Goal: Use online tool/utility: Use online tool/utility

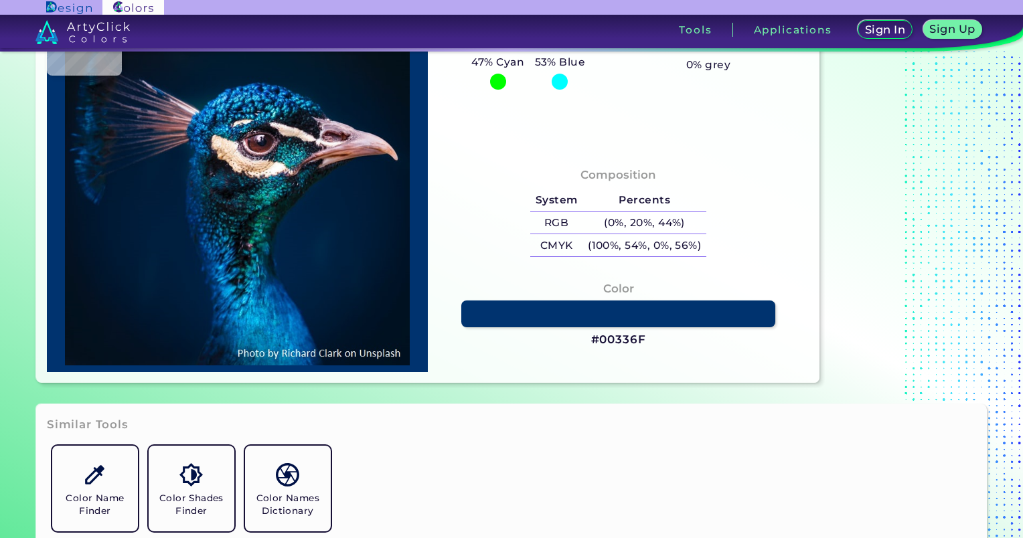
type input "#001f3e"
type input "#001F3E"
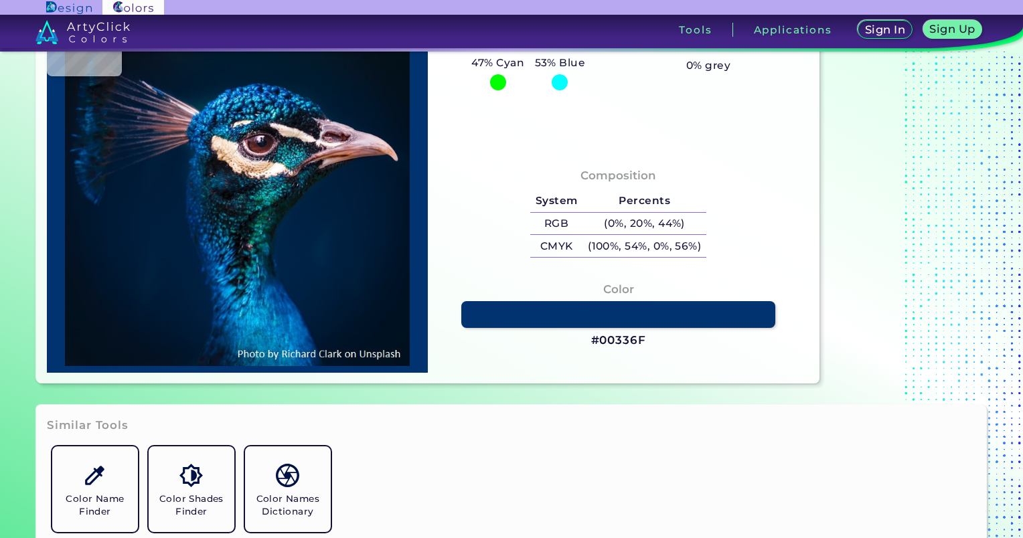
type input "#001d36"
type input "#001D36"
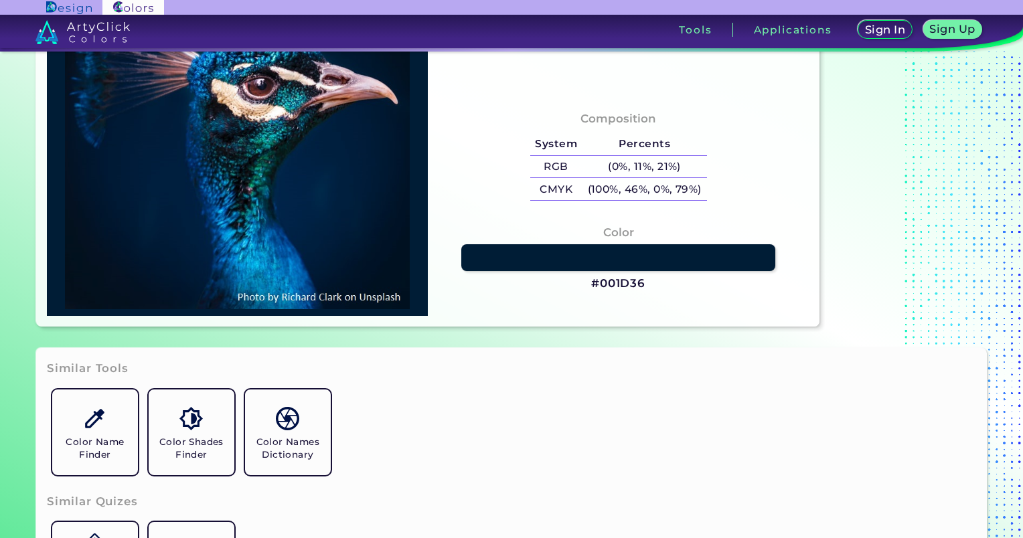
scroll to position [202, 0]
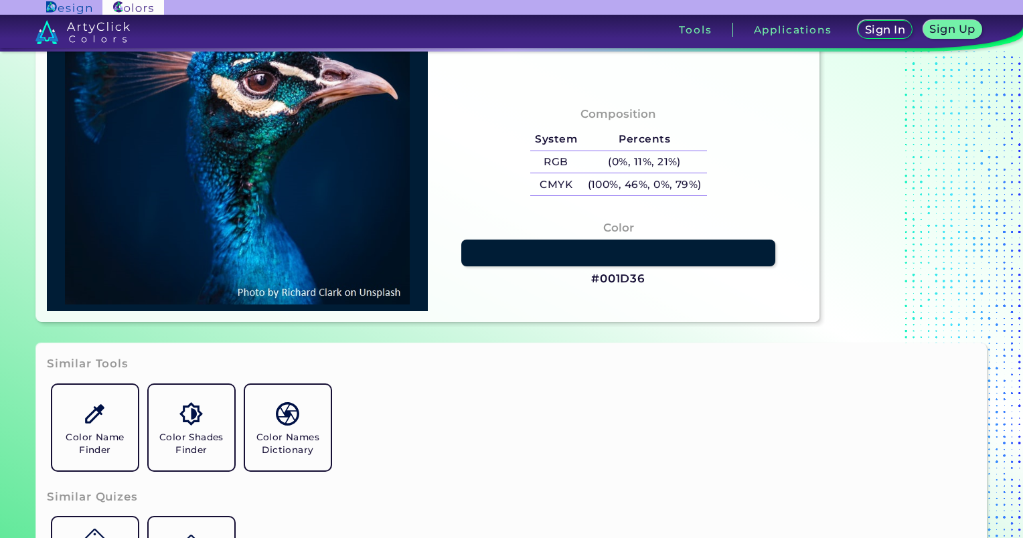
type input "#1d4154"
type input "#1D4154"
type input "#026967"
type input "#085d88"
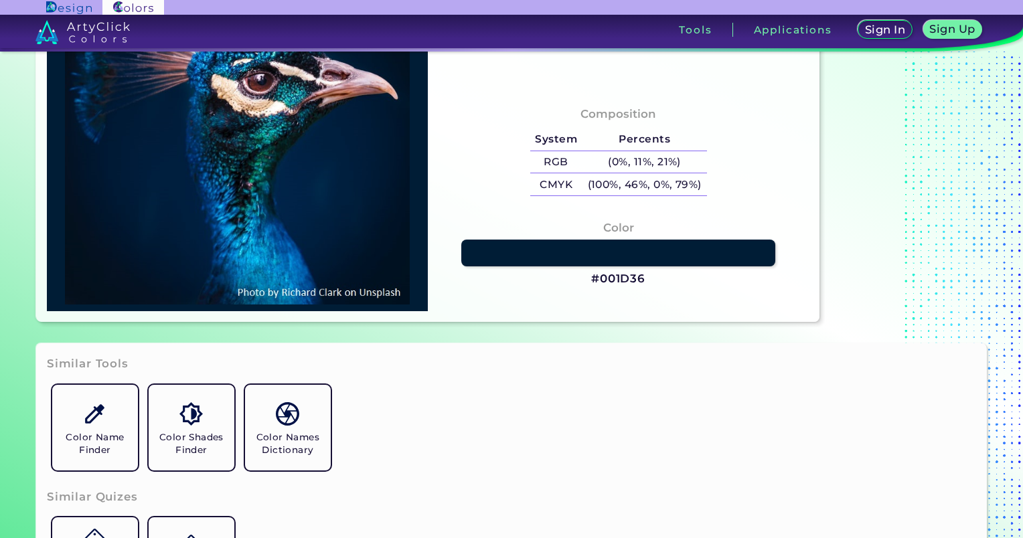
type input "#085D88"
type input "#0275b4"
type input "#0275B4"
type input "#0176ab"
type input "#0176AB"
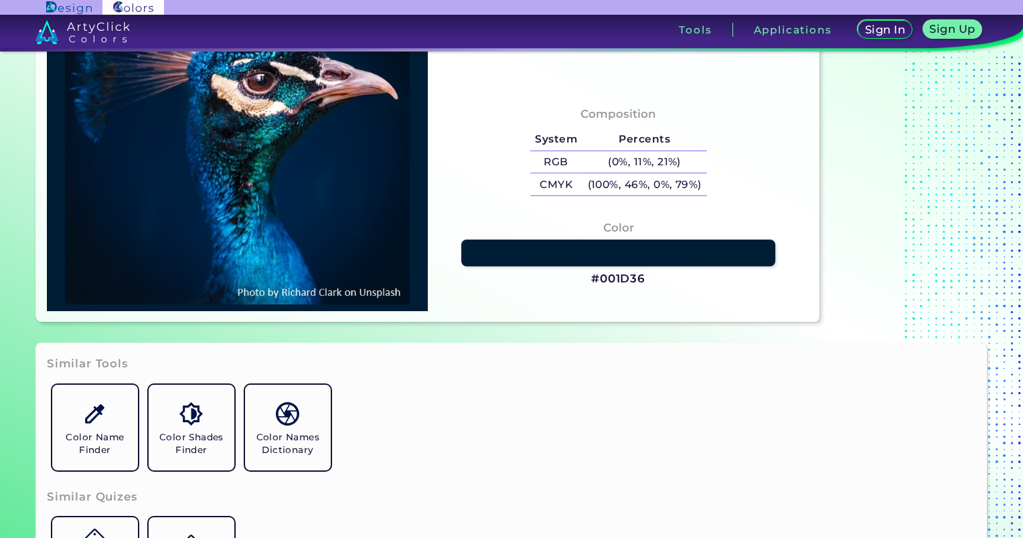
type input "#0a8cc5"
type input "#0A8CC5"
type input "#007daf"
type input "#007DAF"
type input "#078cc6"
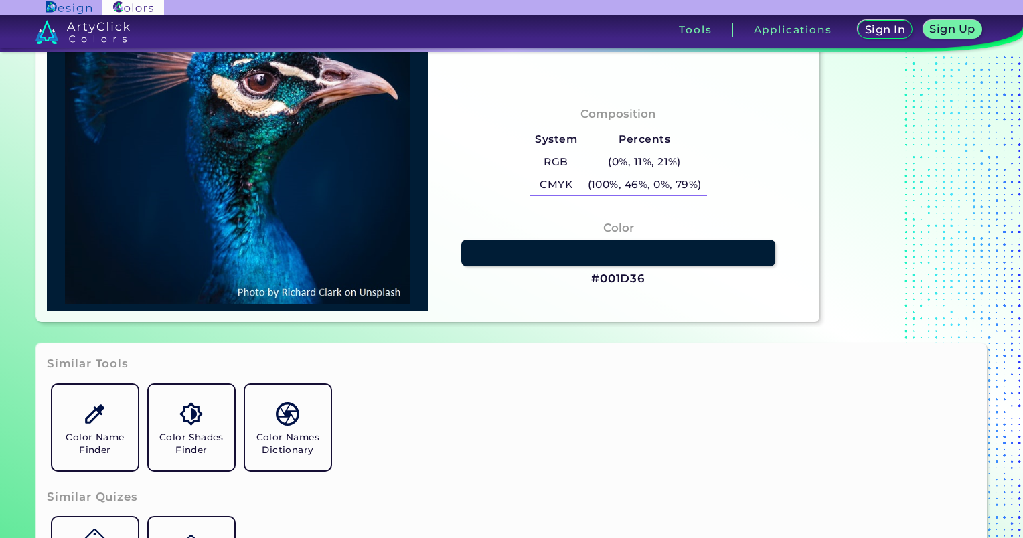
type input "#078CC6"
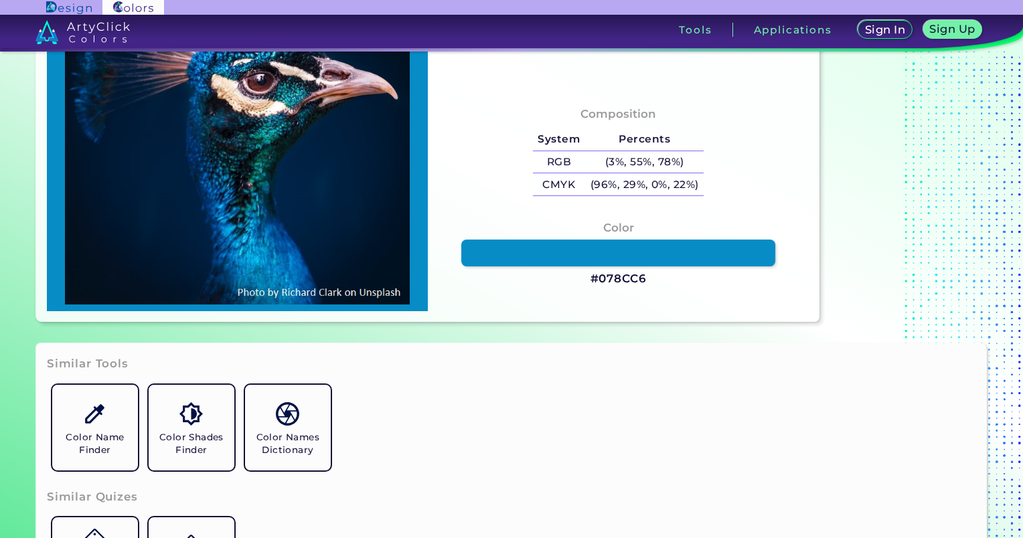
type input "#0d8cc9"
type input "#0D8CC9"
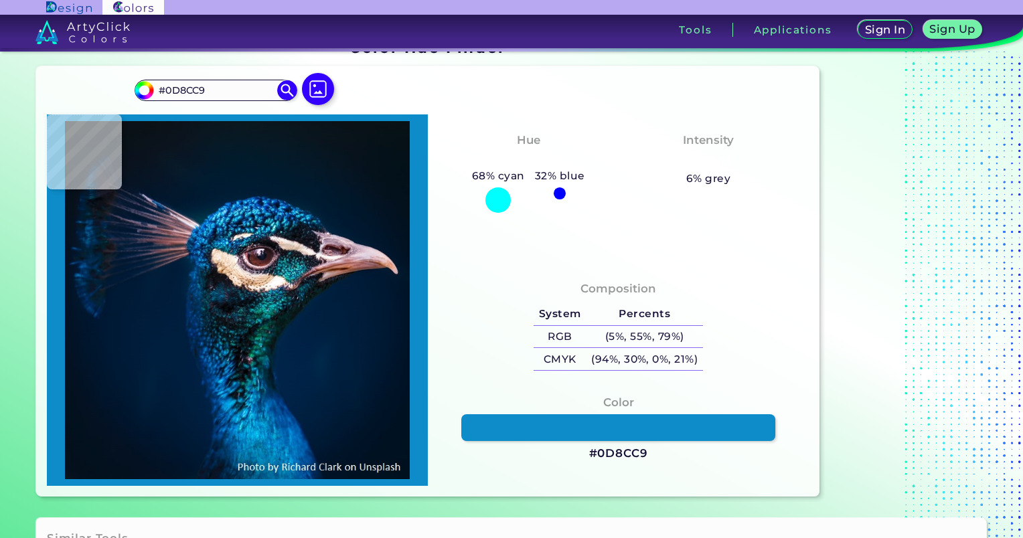
scroll to position [0, 0]
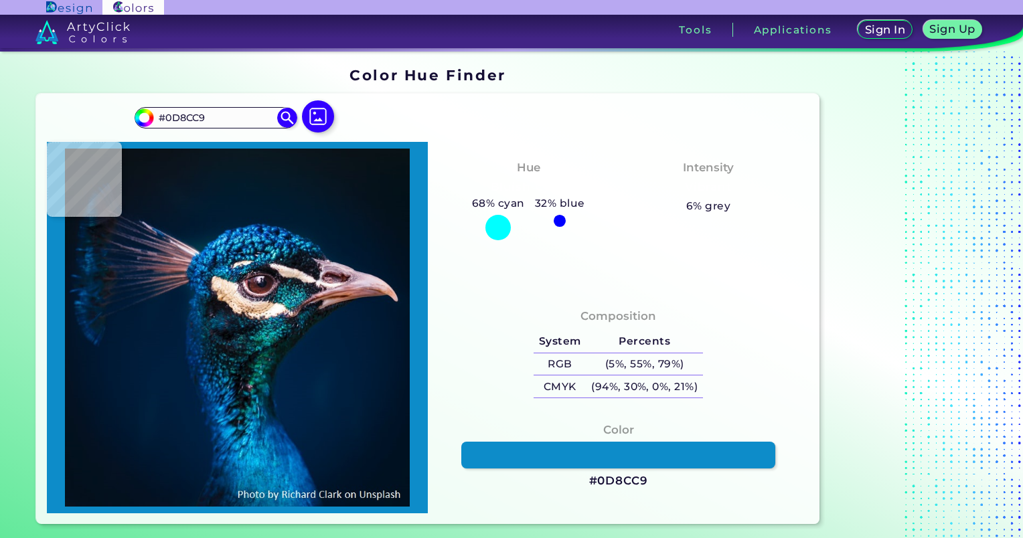
type input "#297587"
type input "#6e586a"
type input "#6E586A"
type input "#114367"
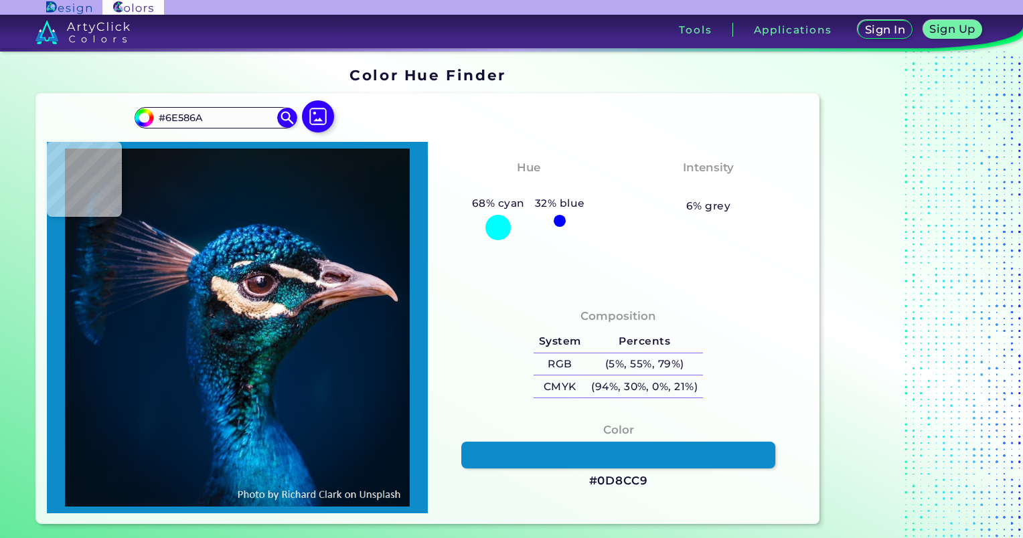
type input "#114367"
type input "#003758"
type input "#02263f"
type input "#02263F"
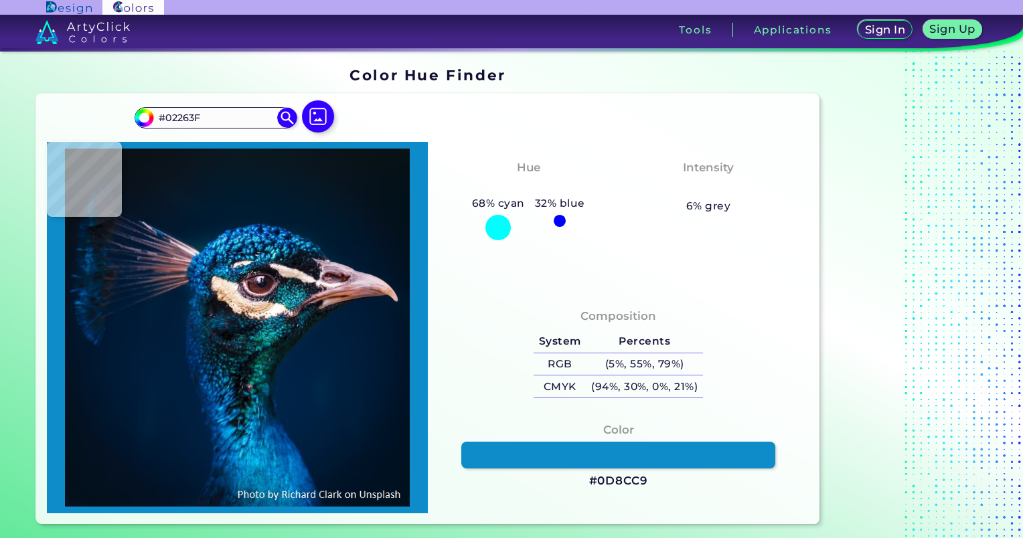
type input "#8f869c"
type input "#8F869C"
type input "#1e3250"
type input "#1E3250"
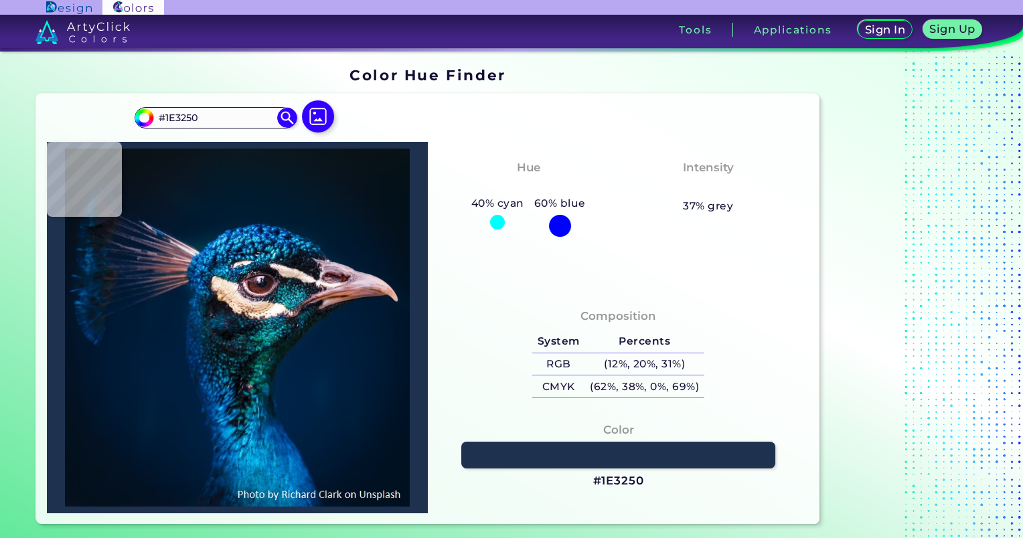
type input "#14203b"
type input "#14203B"
type input "#041831"
type input "#071732"
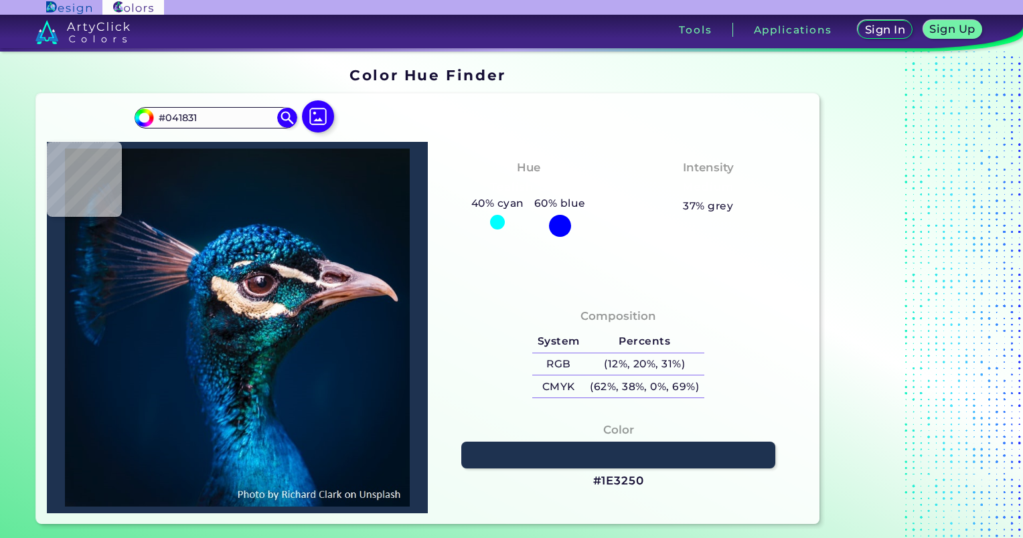
type input "#071732"
type input "#1c2843"
type input "#1C2843"
type input "#0c1b33"
type input "#0C1B33"
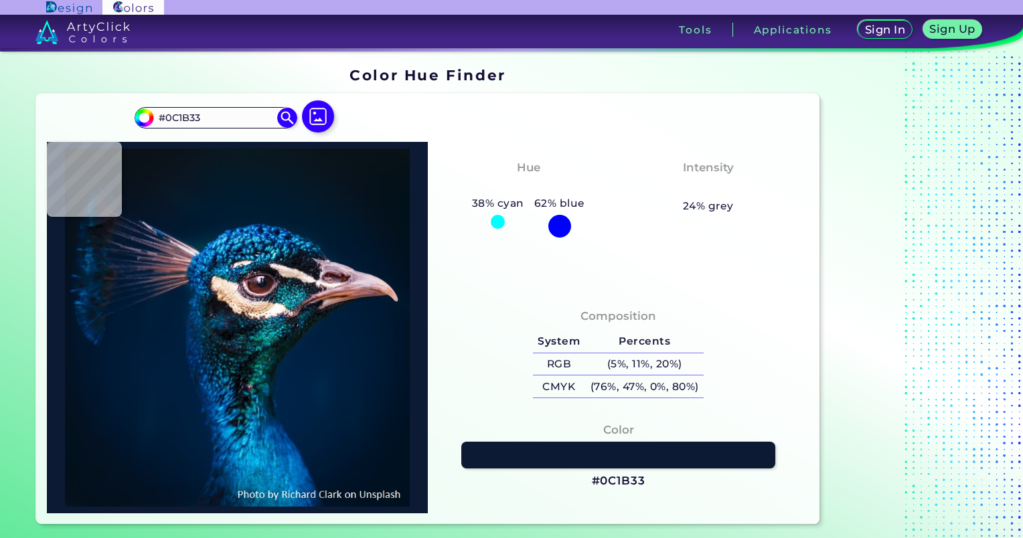
type input "#0b131e"
type input "#0B131E"
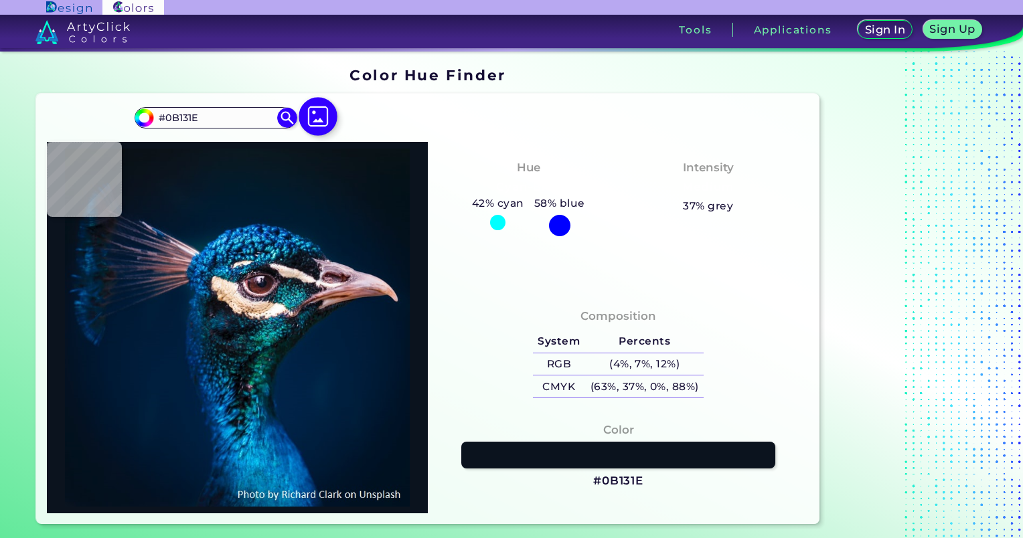
click at [307, 114] on img at bounding box center [318, 116] width 39 height 39
click at [0, 0] on input "file" at bounding box center [0, 0] width 0 height 0
click at [326, 129] on img at bounding box center [318, 116] width 39 height 39
click at [0, 0] on input "file" at bounding box center [0, 0] width 0 height 0
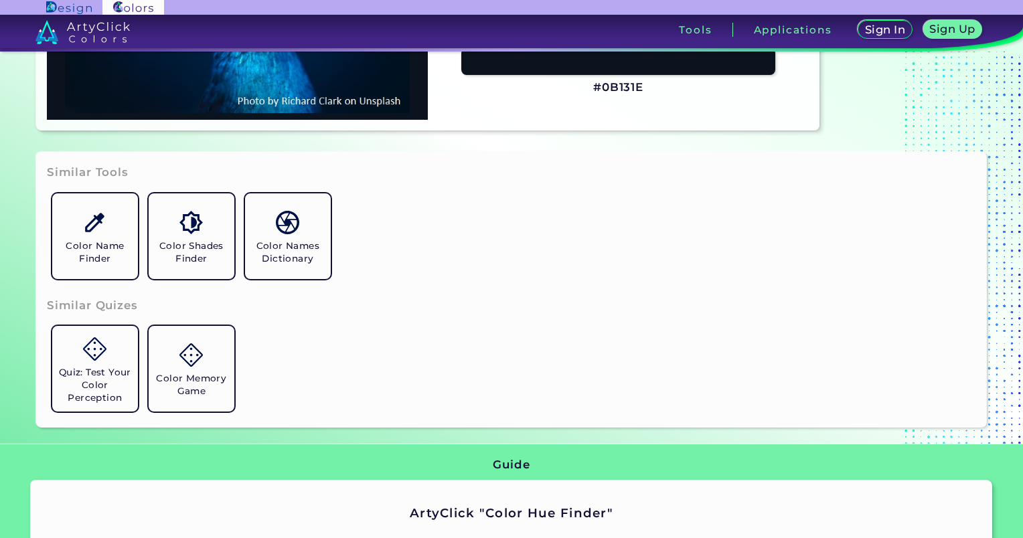
scroll to position [377, 0]
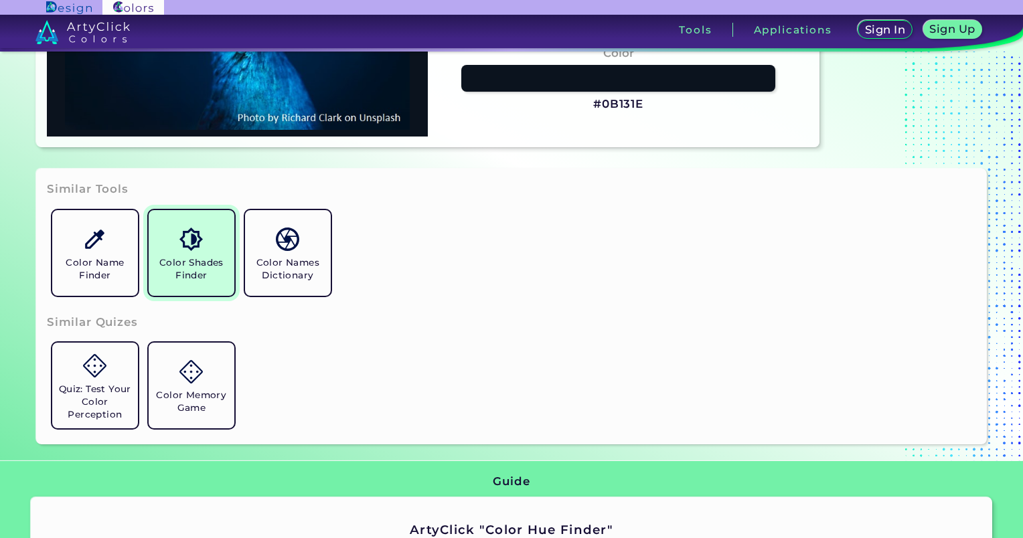
click at [189, 278] on h5 "Color Shades Finder" at bounding box center [191, 268] width 75 height 25
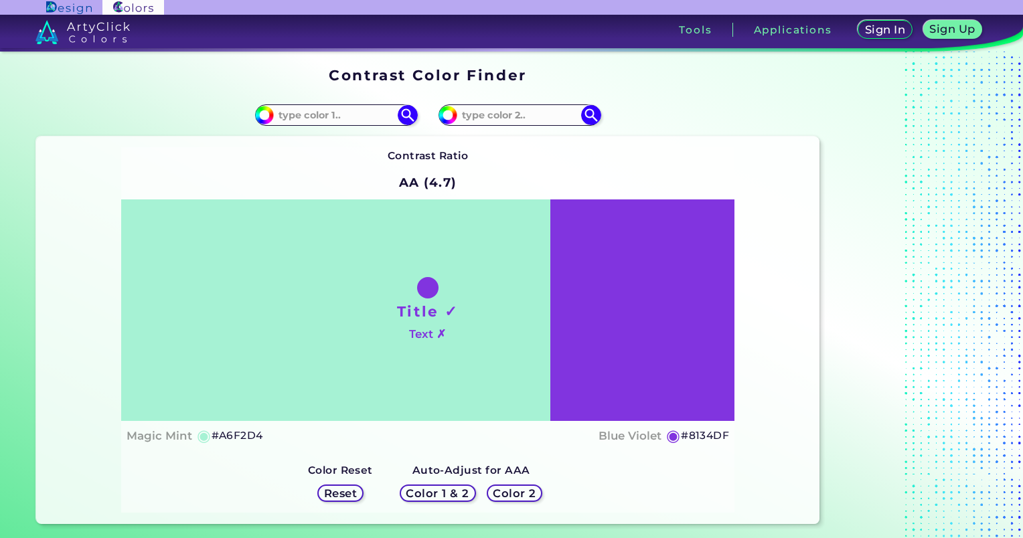
click at [489, 487] on div "Color 2" at bounding box center [514, 493] width 51 height 16
click at [507, 498] on h5 "Color 2" at bounding box center [514, 494] width 39 height 10
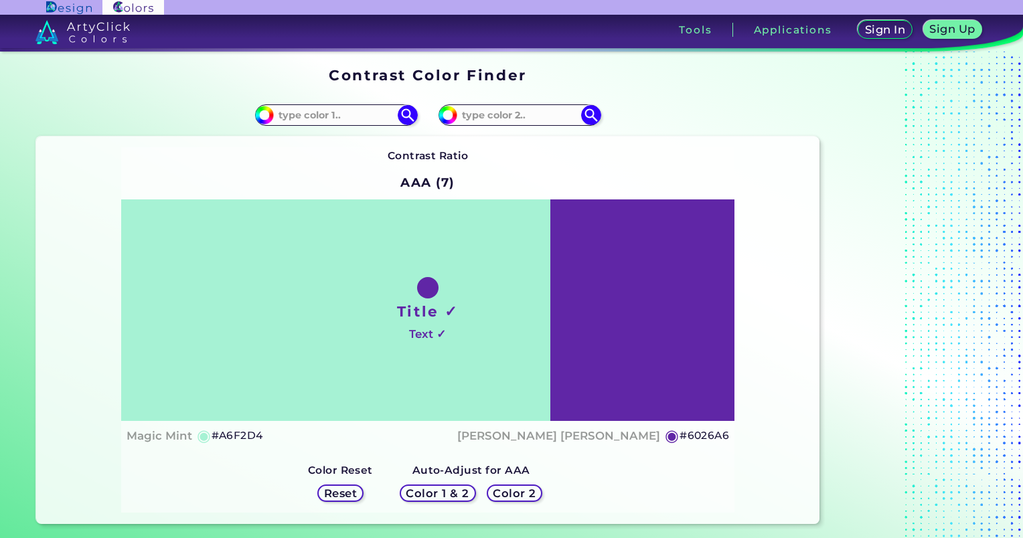
click at [514, 503] on div "Color 1 & 2 Color 2" at bounding box center [470, 493] width 153 height 28
click at [517, 495] on h5 "Color 2" at bounding box center [514, 492] width 45 height 11
click at [332, 495] on h5 "Reset" at bounding box center [340, 494] width 30 height 10
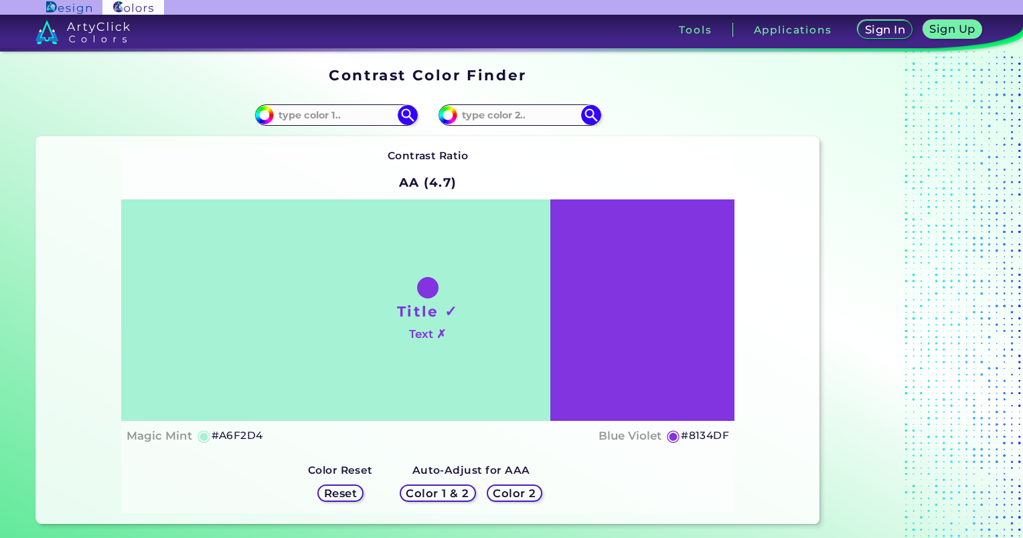
click at [335, 497] on h5 "Reset" at bounding box center [340, 494] width 30 height 10
click at [504, 501] on div "Color 2" at bounding box center [515, 493] width 52 height 16
click at [444, 492] on h5 "Color 1 & 2" at bounding box center [437, 494] width 57 height 10
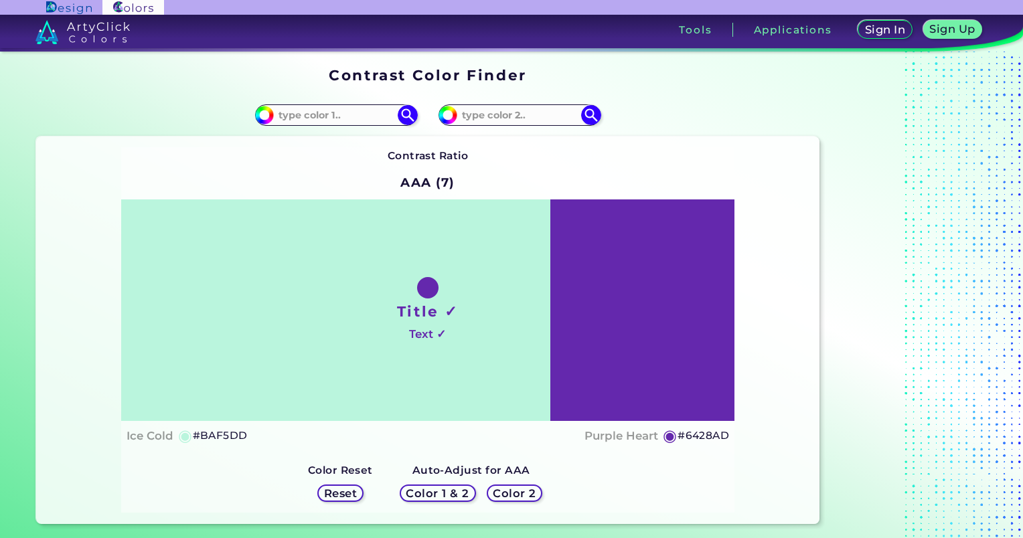
click at [444, 492] on h5 "Color 1 & 2" at bounding box center [438, 494] width 58 height 10
click at [439, 499] on h5 "Color 1 & 2" at bounding box center [438, 494] width 58 height 10
click at [354, 493] on h5 "Reset" at bounding box center [340, 494] width 30 height 10
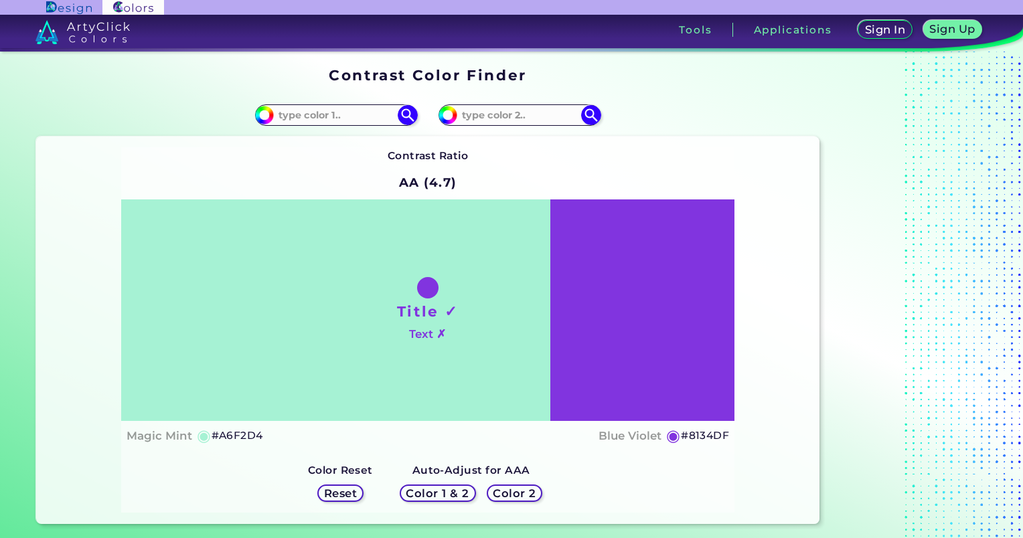
click at [434, 484] on div "Color 1 & 2 Color 2" at bounding box center [470, 493] width 153 height 28
click at [428, 490] on h5 "Color 1 & 2" at bounding box center [438, 494] width 58 height 10
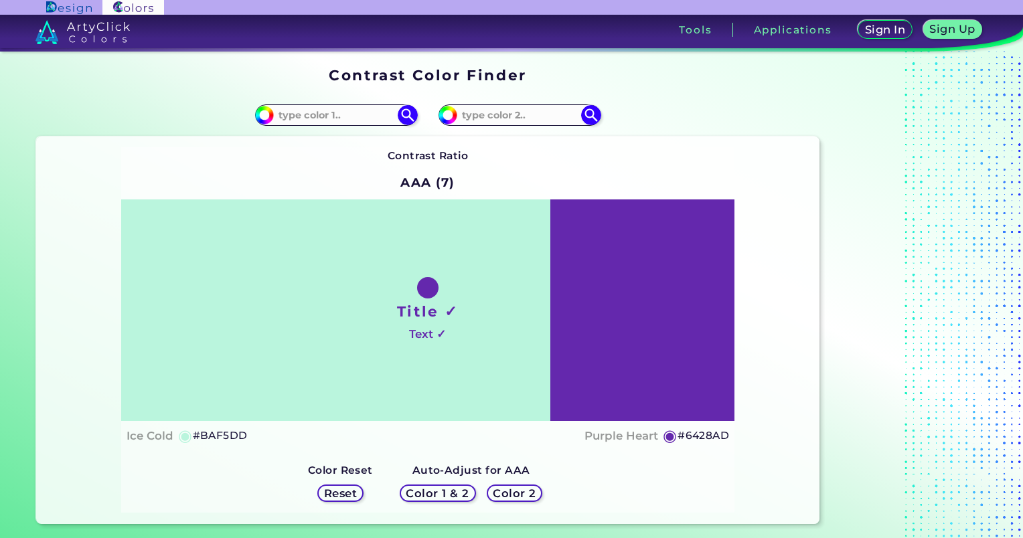
click at [357, 495] on h5 "Reset" at bounding box center [340, 493] width 33 height 11
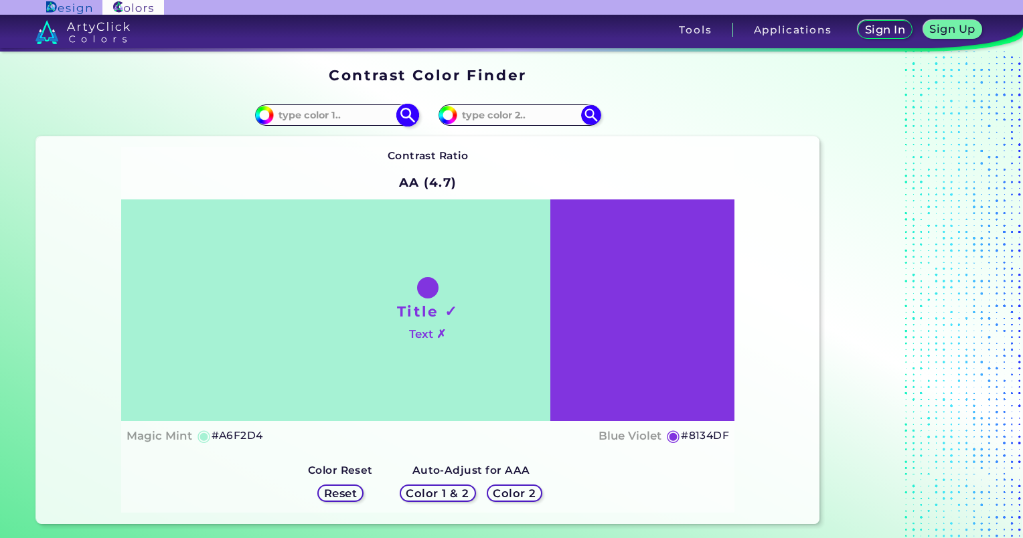
click at [370, 118] on input at bounding box center [336, 115] width 125 height 18
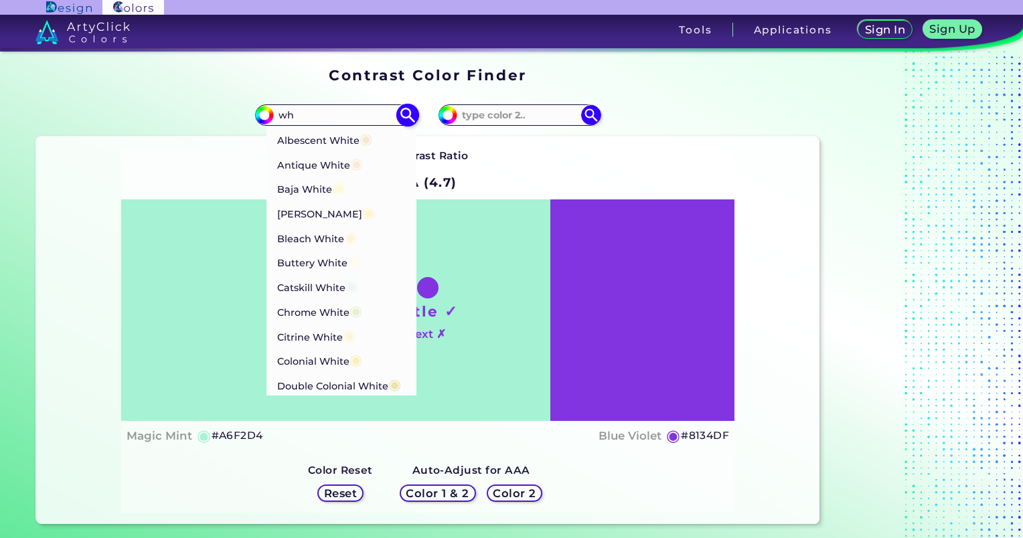
type input "w"
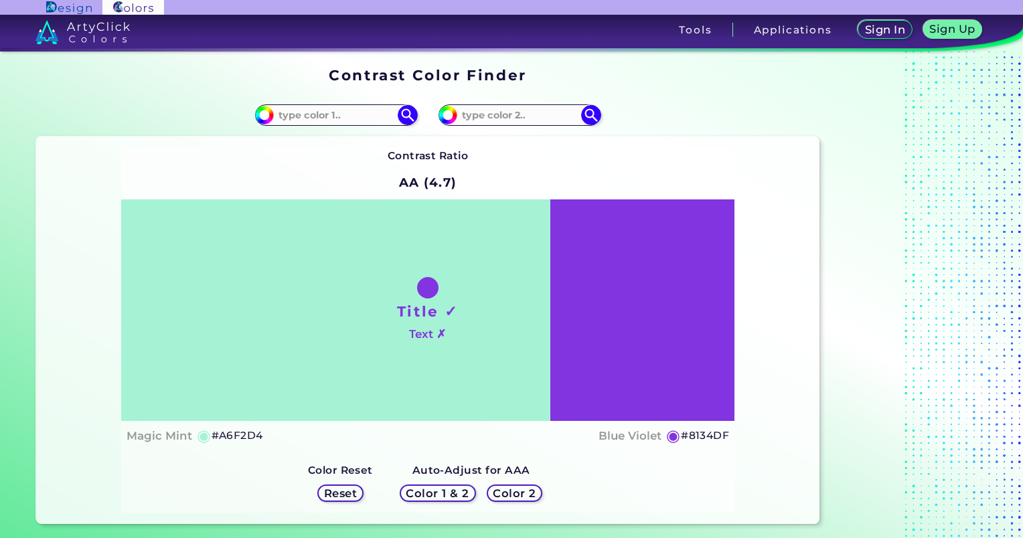
paste input "#284000"
type input "#284000"
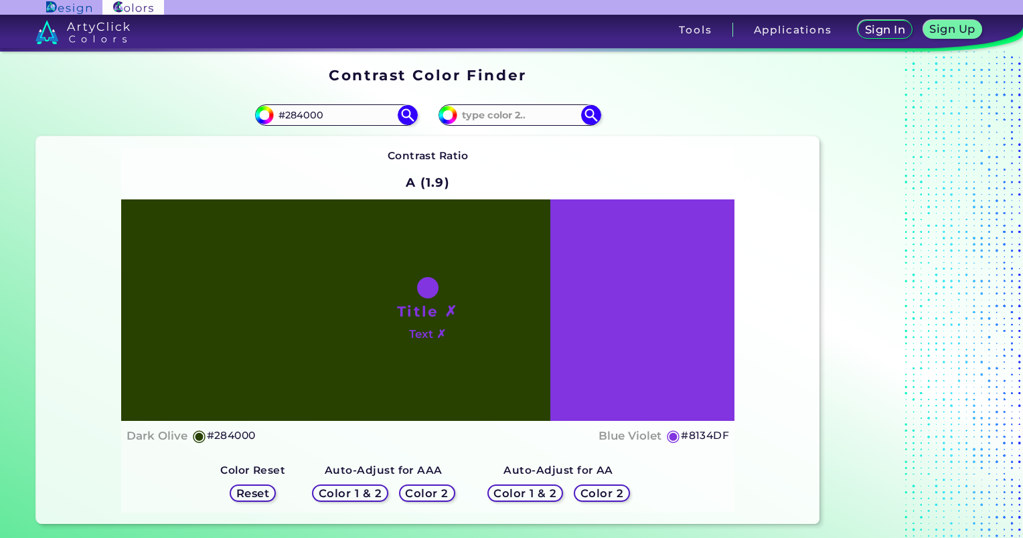
click at [449, 492] on div "Color 2" at bounding box center [427, 492] width 50 height 15
click at [618, 497] on h5 "Color 2" at bounding box center [601, 494] width 39 height 10
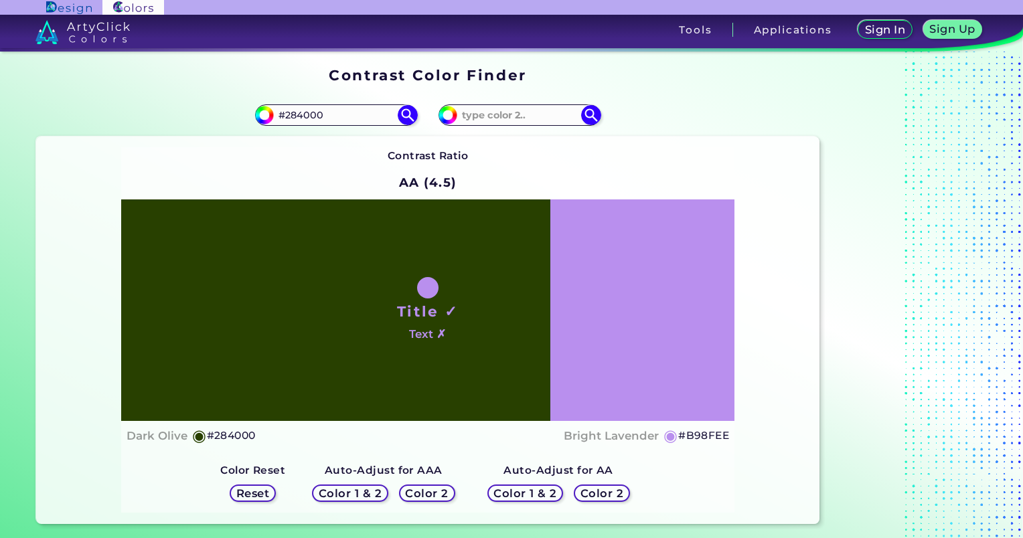
click at [613, 501] on div "Color 2" at bounding box center [601, 494] width 58 height 18
click at [608, 498] on h5 "Color 2" at bounding box center [601, 494] width 39 height 10
click at [671, 434] on h5 "◉" at bounding box center [670, 436] width 15 height 16
click at [169, 438] on h4 "Dark Olive" at bounding box center [157, 435] width 61 height 19
